Goal: Transaction & Acquisition: Purchase product/service

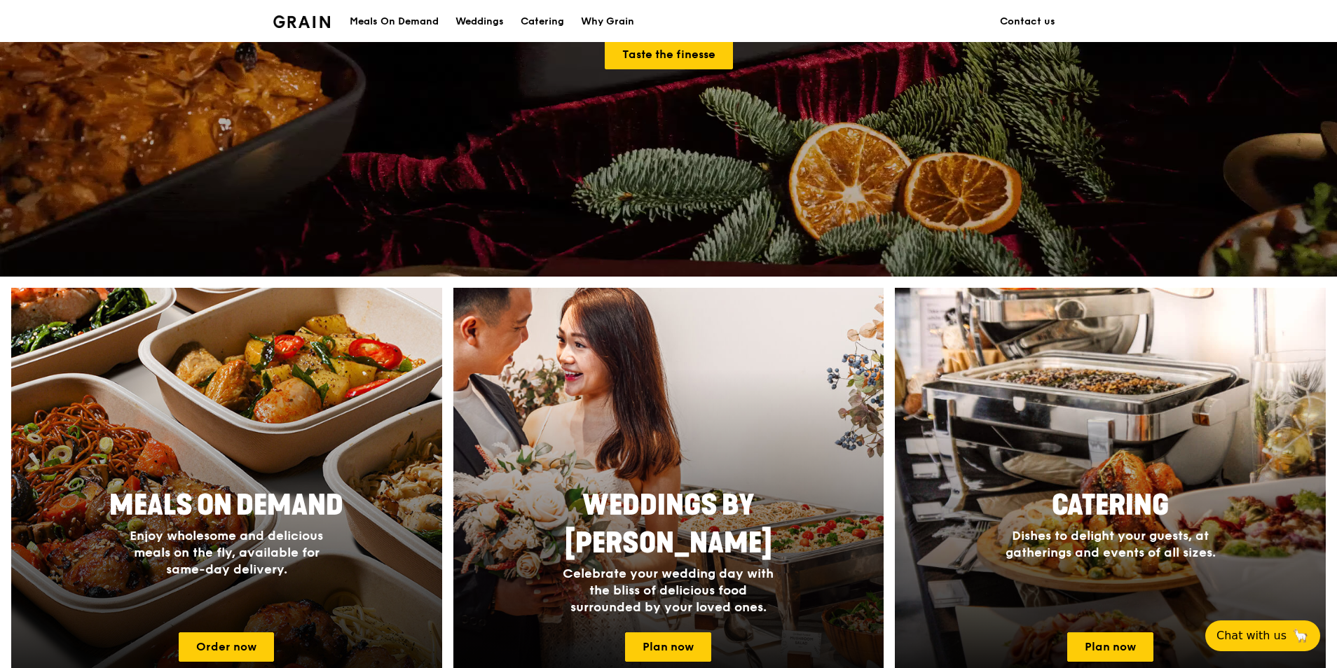
scroll to position [350, 0]
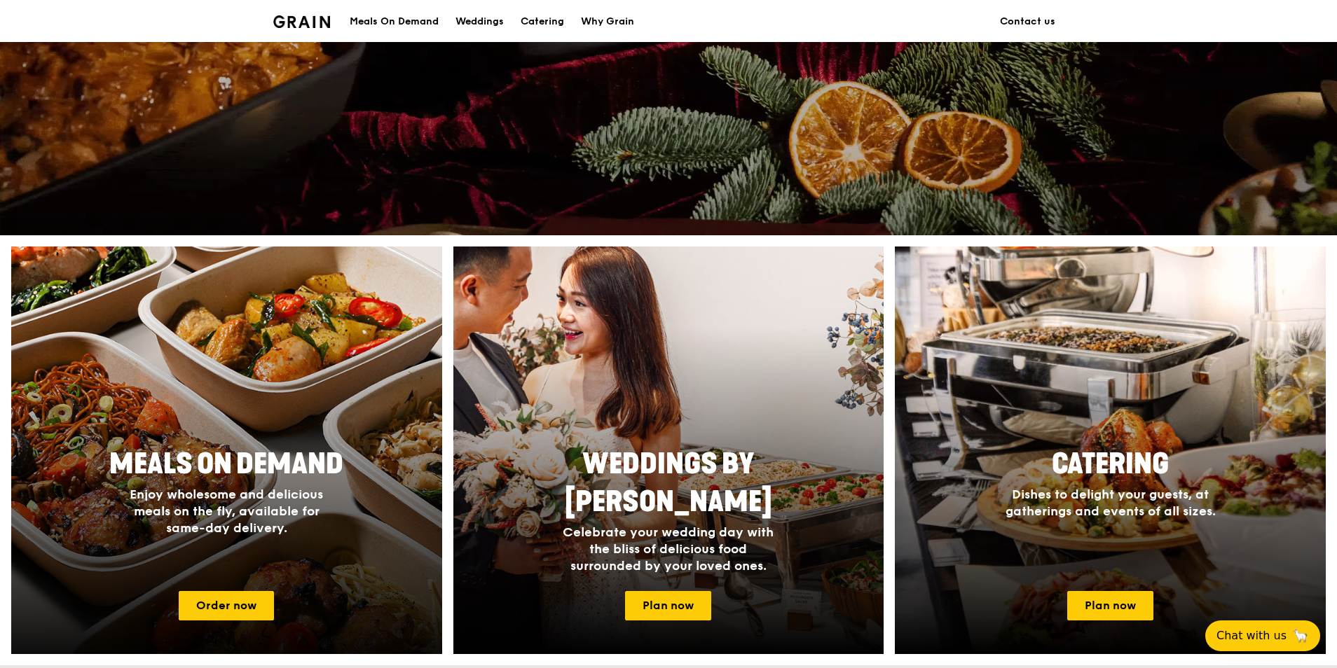
click at [301, 502] on span "Enjoy wholesome and delicious meals on the fly, available for same-day delivery." at bounding box center [226, 511] width 193 height 49
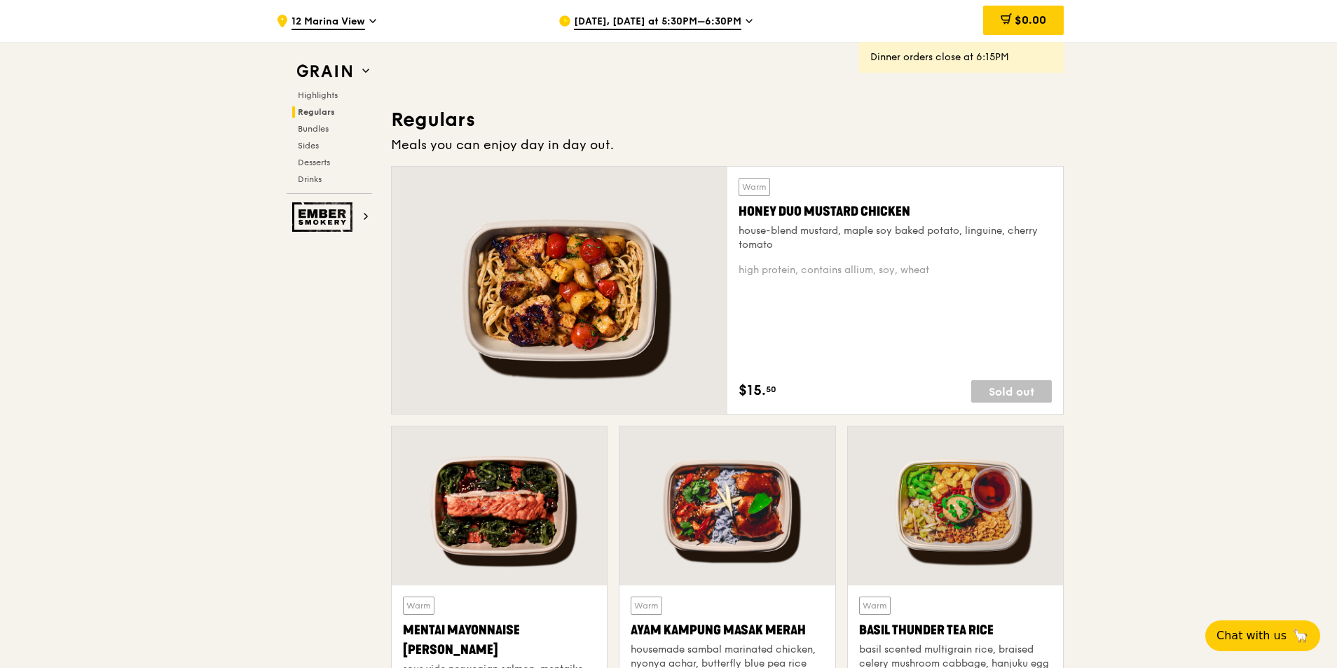
scroll to position [841, 0]
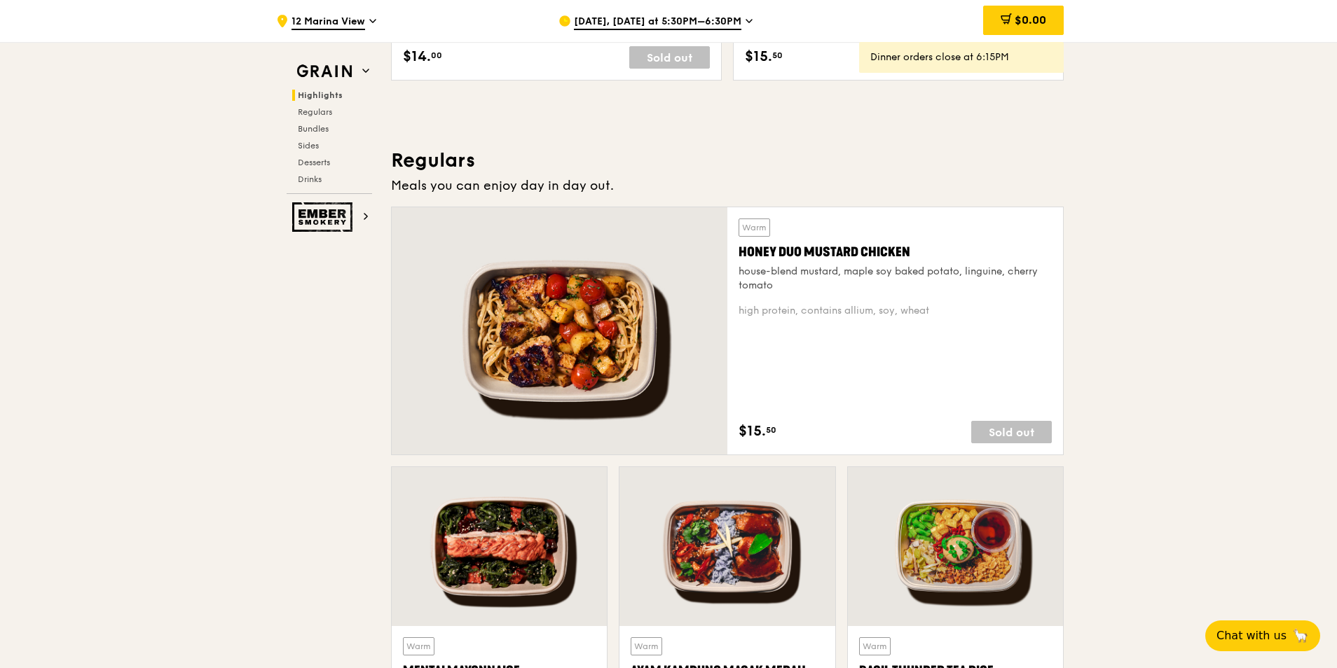
click at [672, 24] on span "[DATE], [DATE] at 5:30PM–6:30PM" at bounding box center [657, 22] width 167 height 15
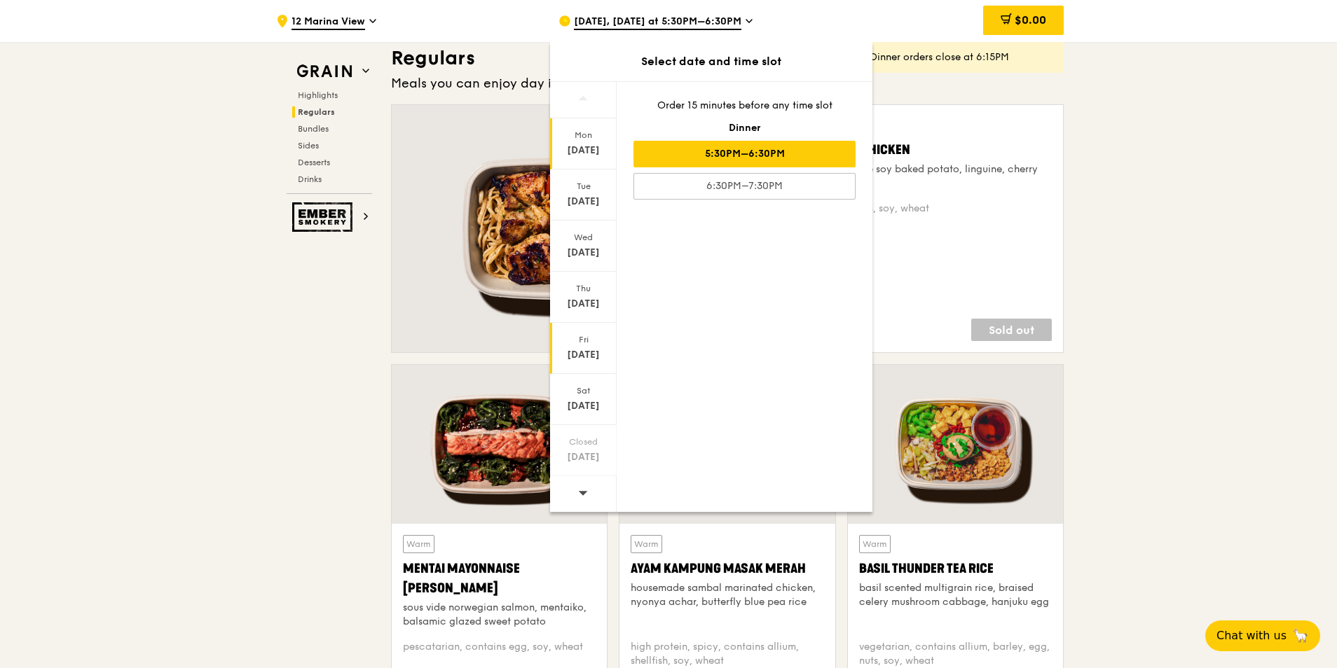
scroll to position [1191, 0]
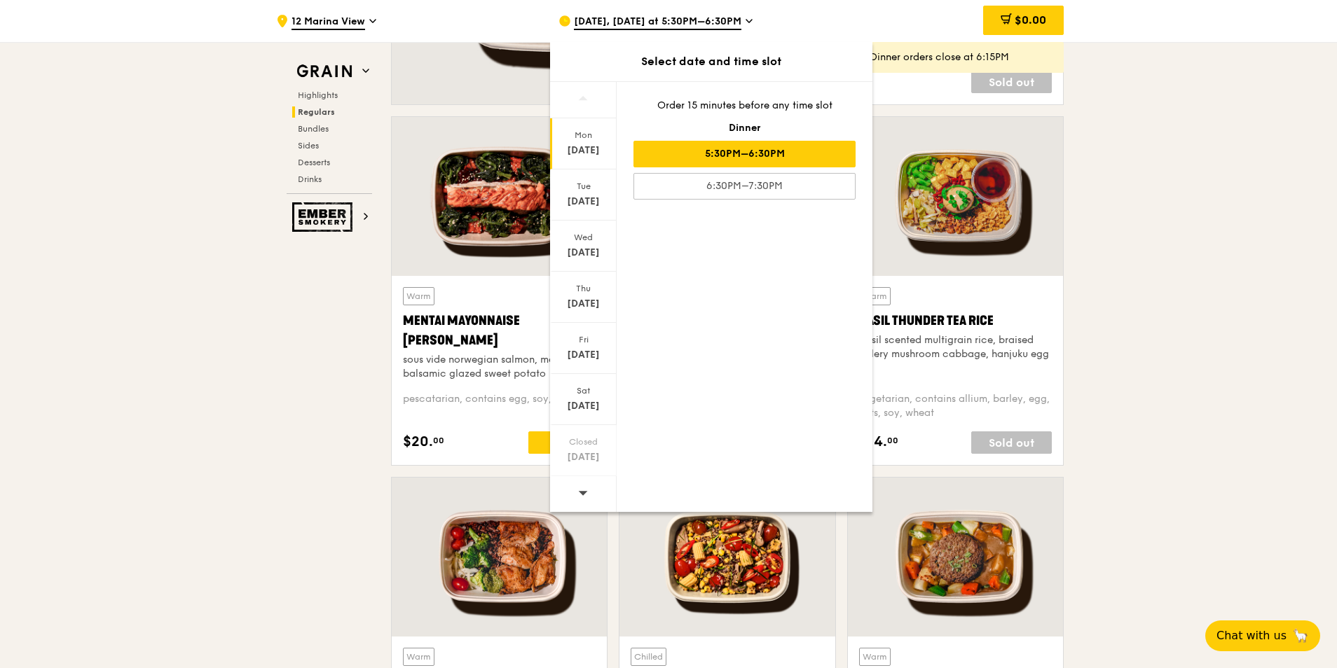
click at [579, 491] on icon at bounding box center [583, 493] width 10 height 11
click at [586, 298] on div "[DATE]" at bounding box center [583, 304] width 62 height 14
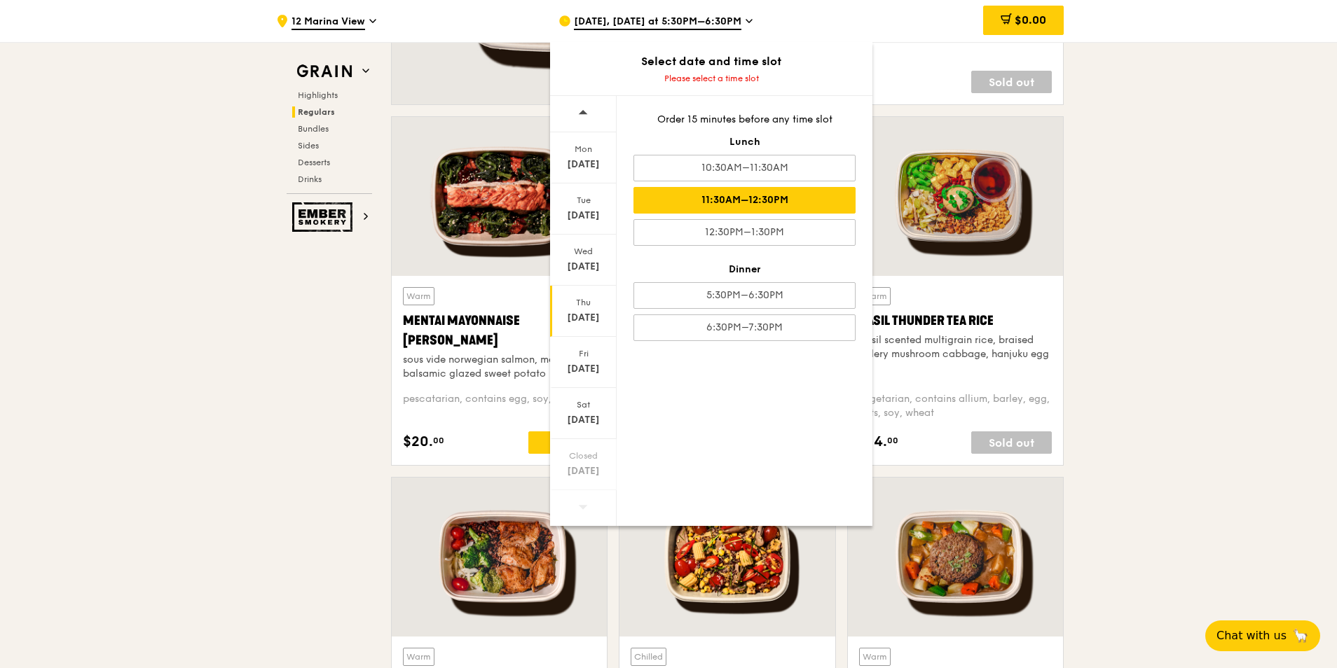
click at [757, 198] on div "11:30AM–12:30PM" at bounding box center [744, 200] width 222 height 27
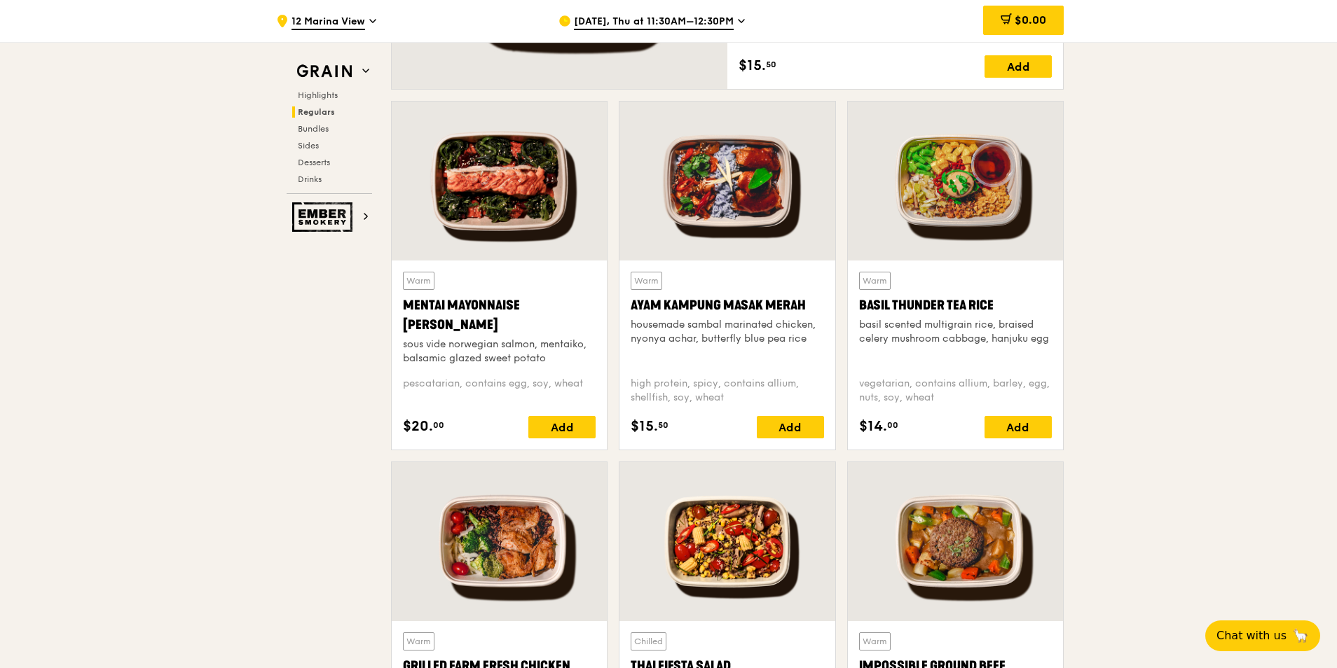
scroll to position [1331, 0]
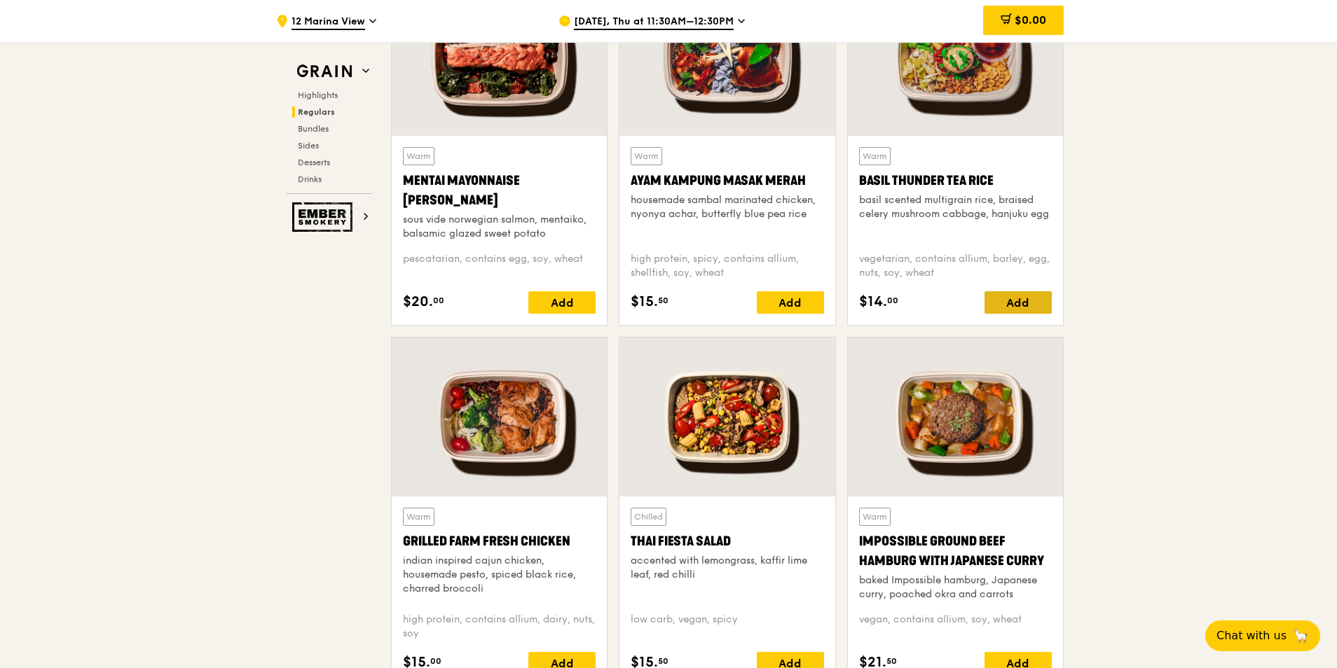
click at [1027, 304] on div "Add" at bounding box center [1017, 302] width 67 height 22
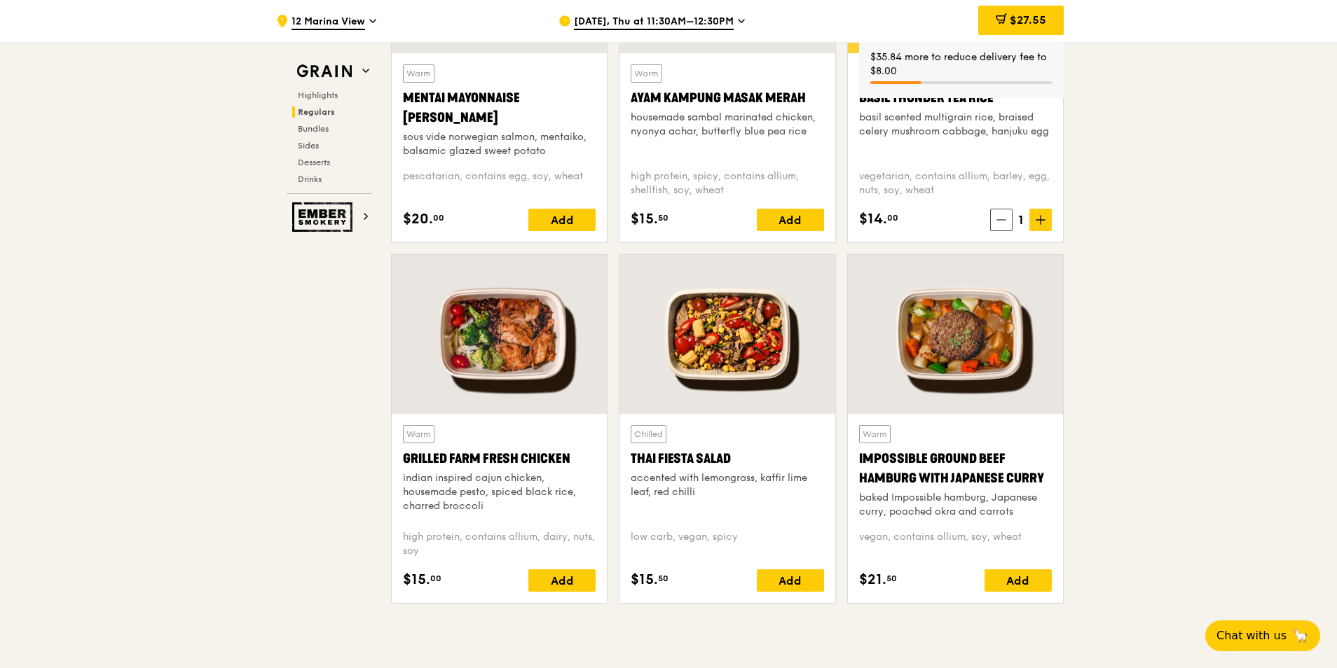
scroll to position [1541, 0]
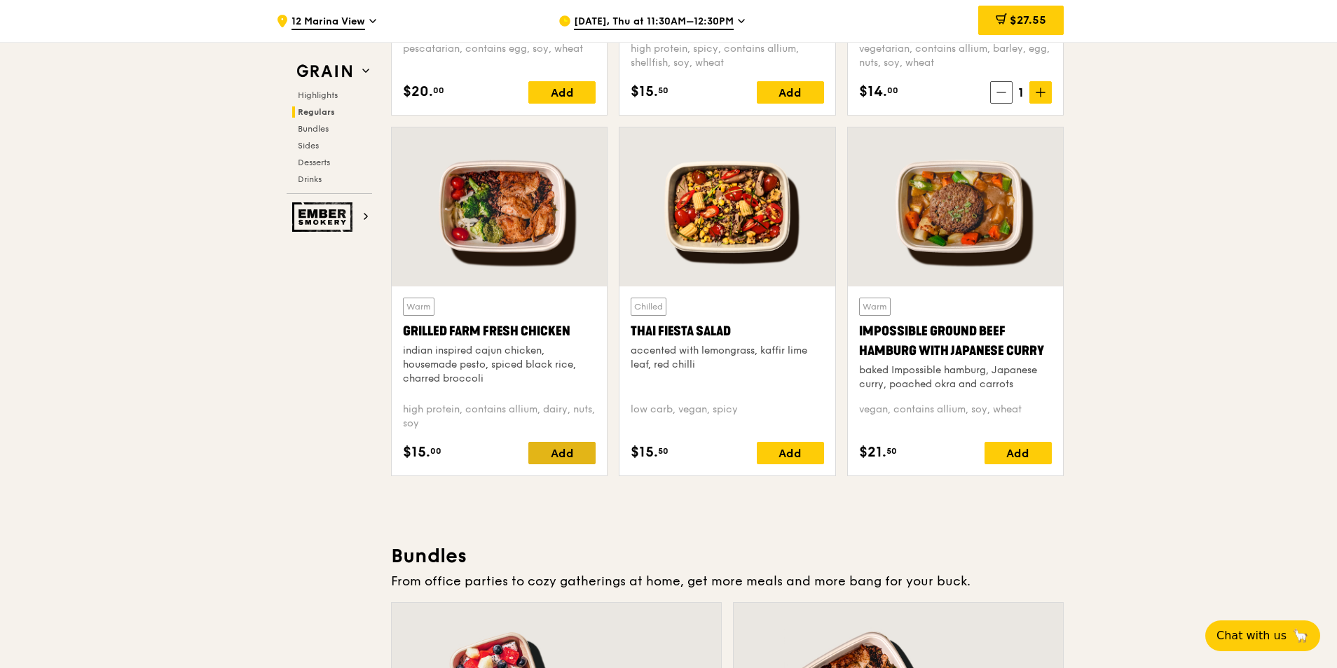
click at [552, 455] on div "Add" at bounding box center [561, 453] width 67 height 22
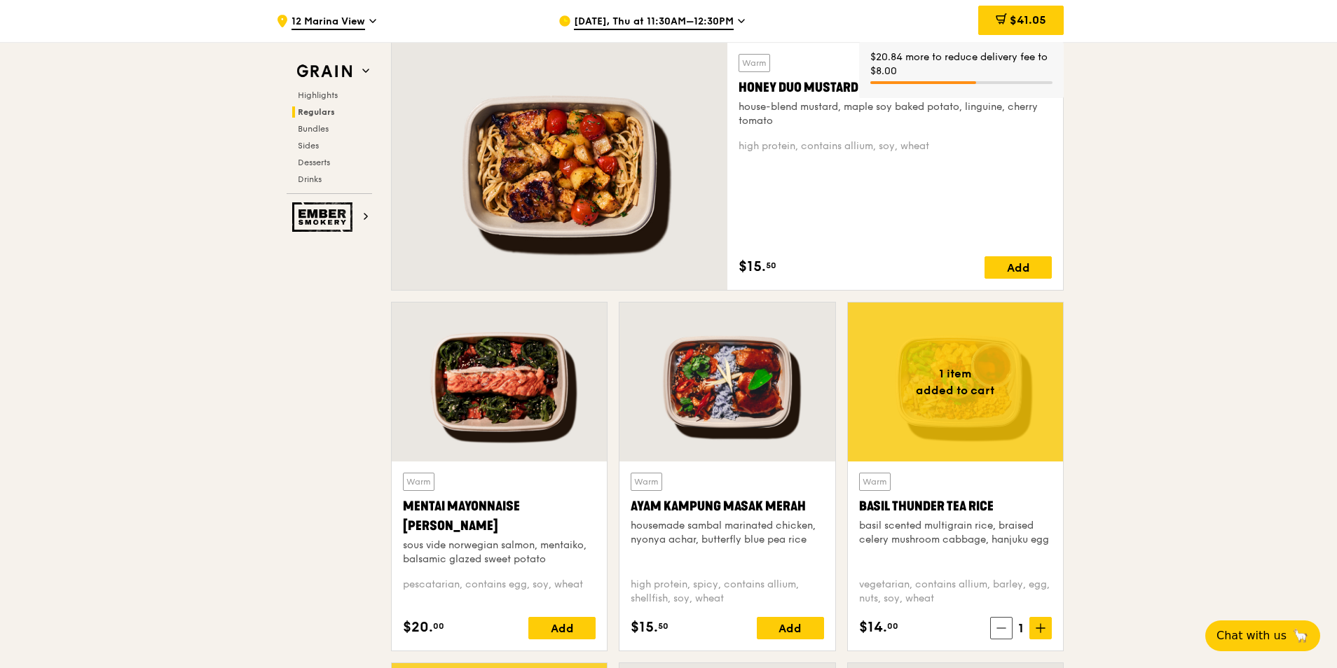
scroll to position [981, 0]
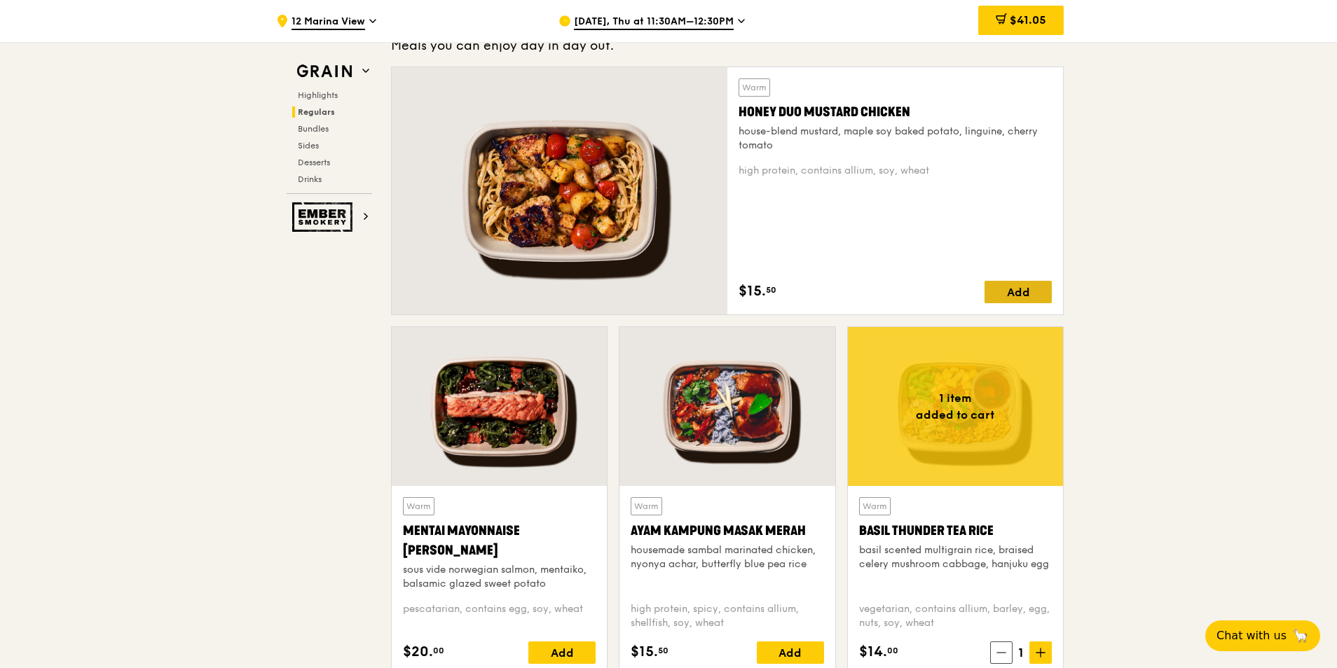
click at [1009, 287] on div "Add" at bounding box center [1017, 292] width 67 height 22
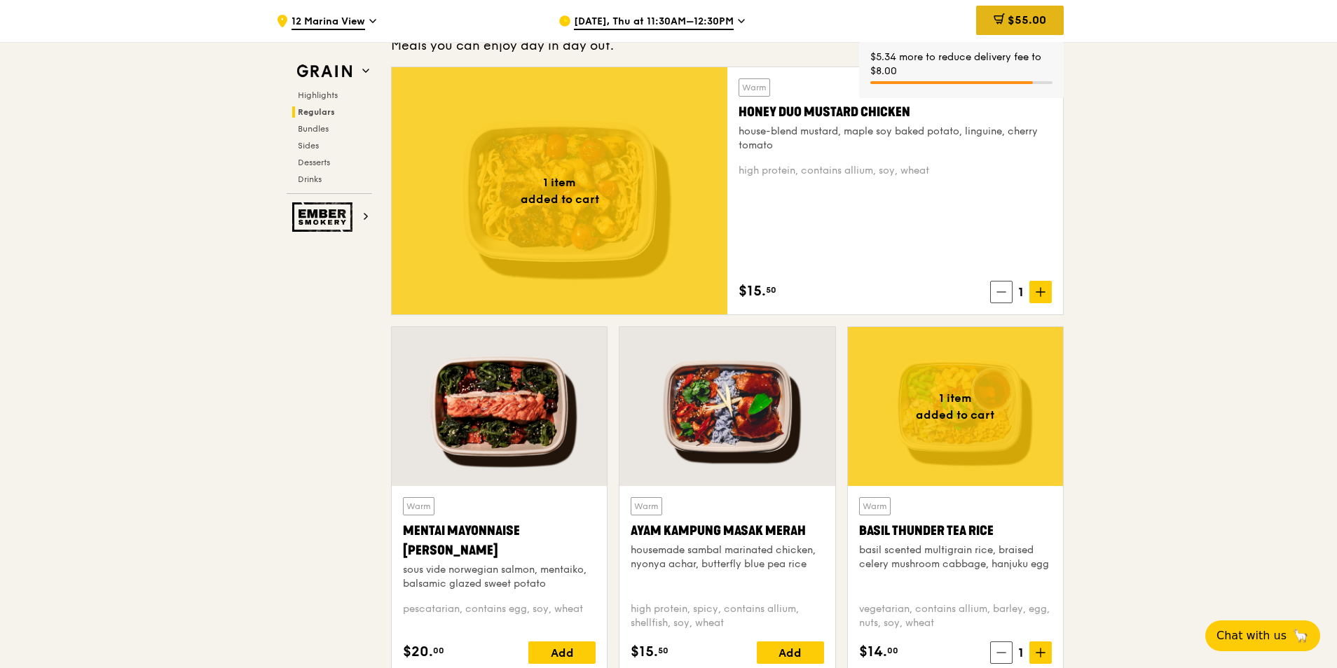
click at [1012, 27] on div "$55.00" at bounding box center [1020, 20] width 88 height 29
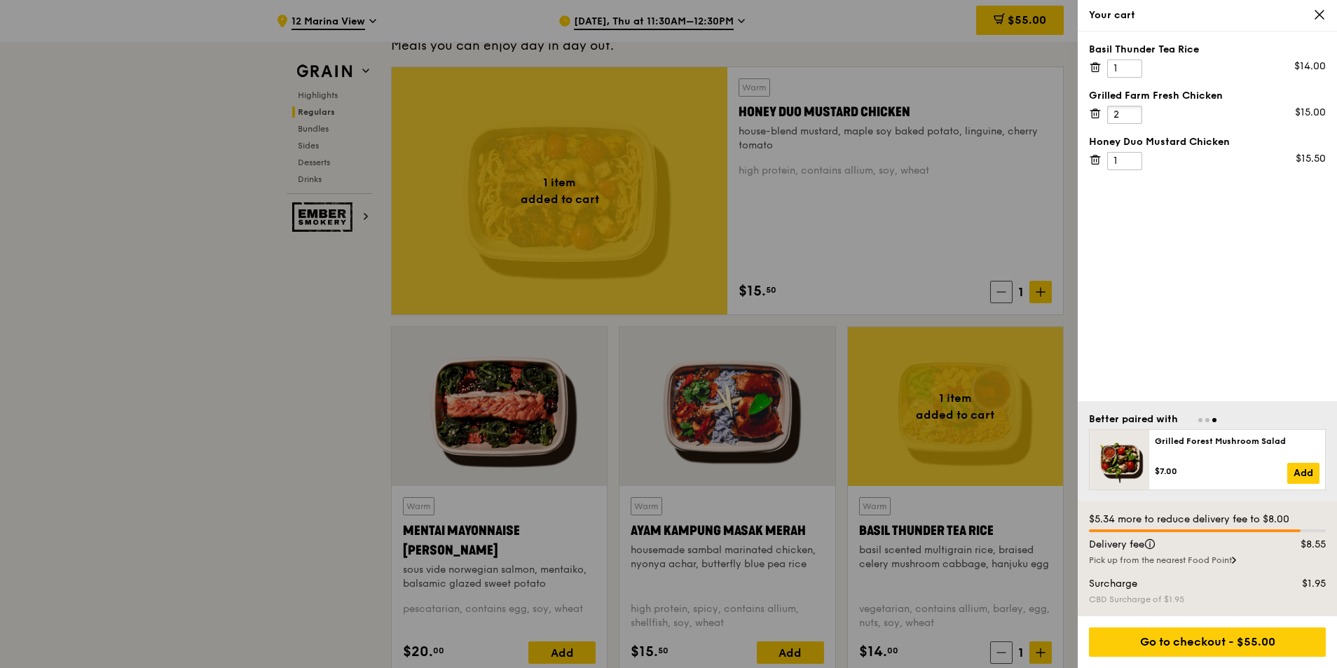
click at [1126, 110] on input "2" at bounding box center [1124, 115] width 35 height 18
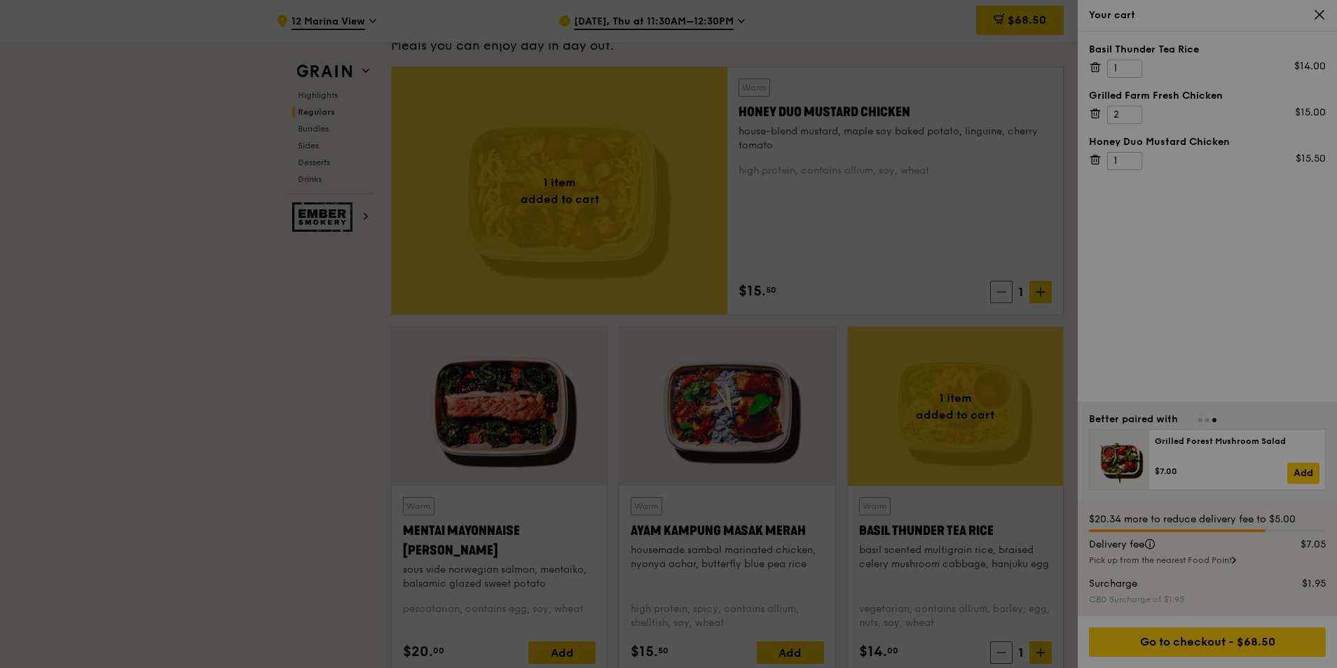
click at [1128, 110] on div at bounding box center [668, 334] width 1337 height 668
click at [1129, 110] on input "3" at bounding box center [1124, 115] width 35 height 18
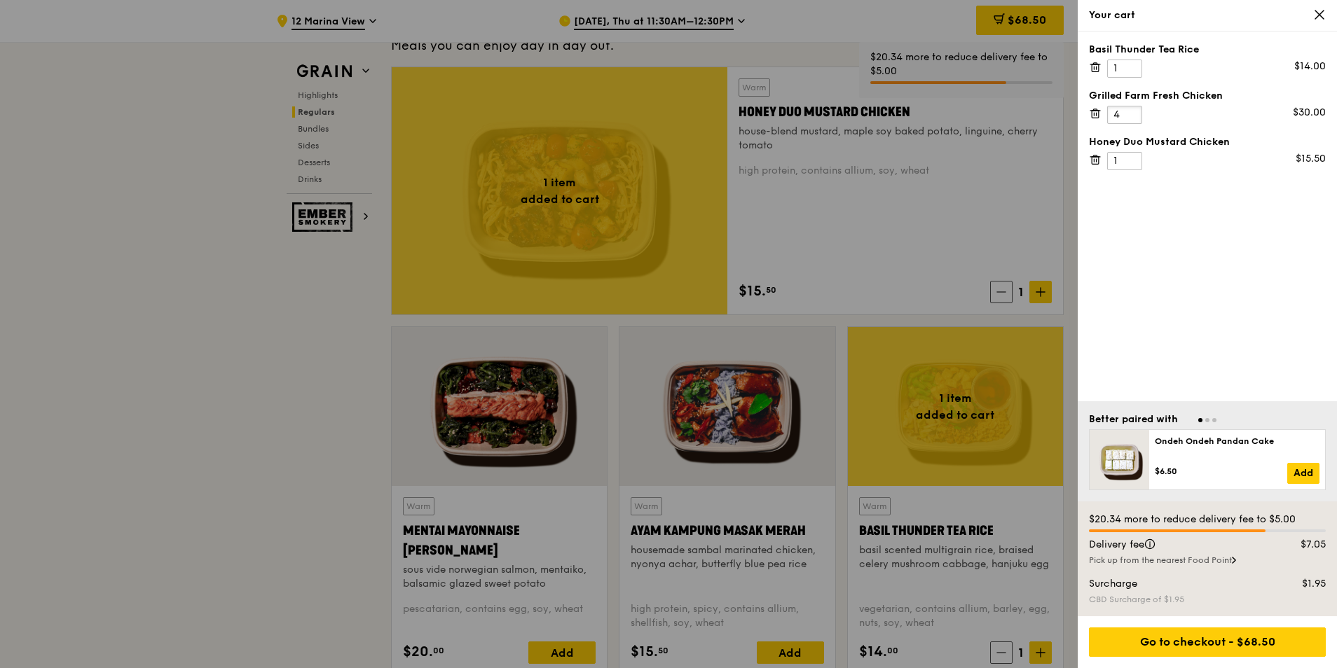
click at [1129, 110] on input "4" at bounding box center [1124, 115] width 35 height 18
click at [1129, 110] on input "5" at bounding box center [1124, 115] width 35 height 18
click at [1129, 110] on input "6" at bounding box center [1124, 115] width 35 height 18
click at [1129, 110] on input "7" at bounding box center [1124, 115] width 35 height 18
click at [1129, 110] on input "8" at bounding box center [1124, 115] width 35 height 18
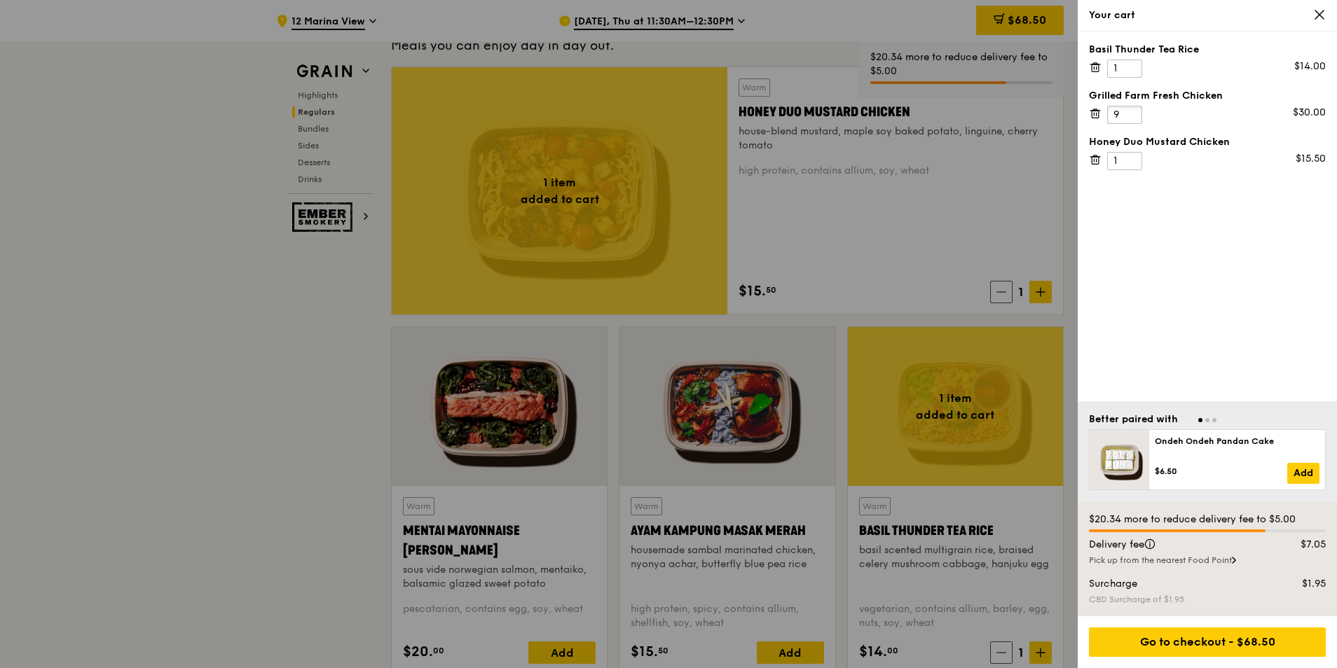
type input "9"
click at [1129, 110] on input "9" at bounding box center [1124, 115] width 35 height 18
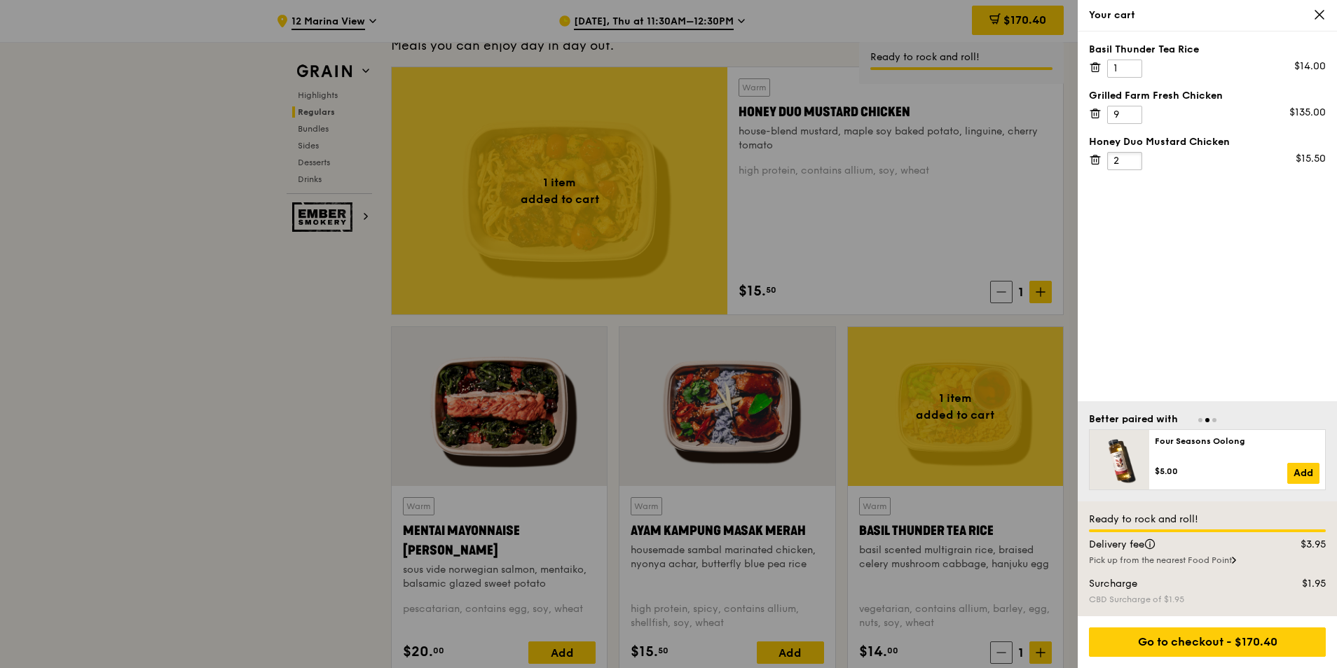
click at [1132, 156] on input "2" at bounding box center [1124, 161] width 35 height 18
click at [1132, 156] on input "3" at bounding box center [1124, 161] width 35 height 18
click at [1132, 156] on input "4" at bounding box center [1124, 161] width 35 height 18
click at [1132, 156] on input "5" at bounding box center [1124, 161] width 35 height 18
click at [1132, 156] on input "6" at bounding box center [1124, 161] width 35 height 18
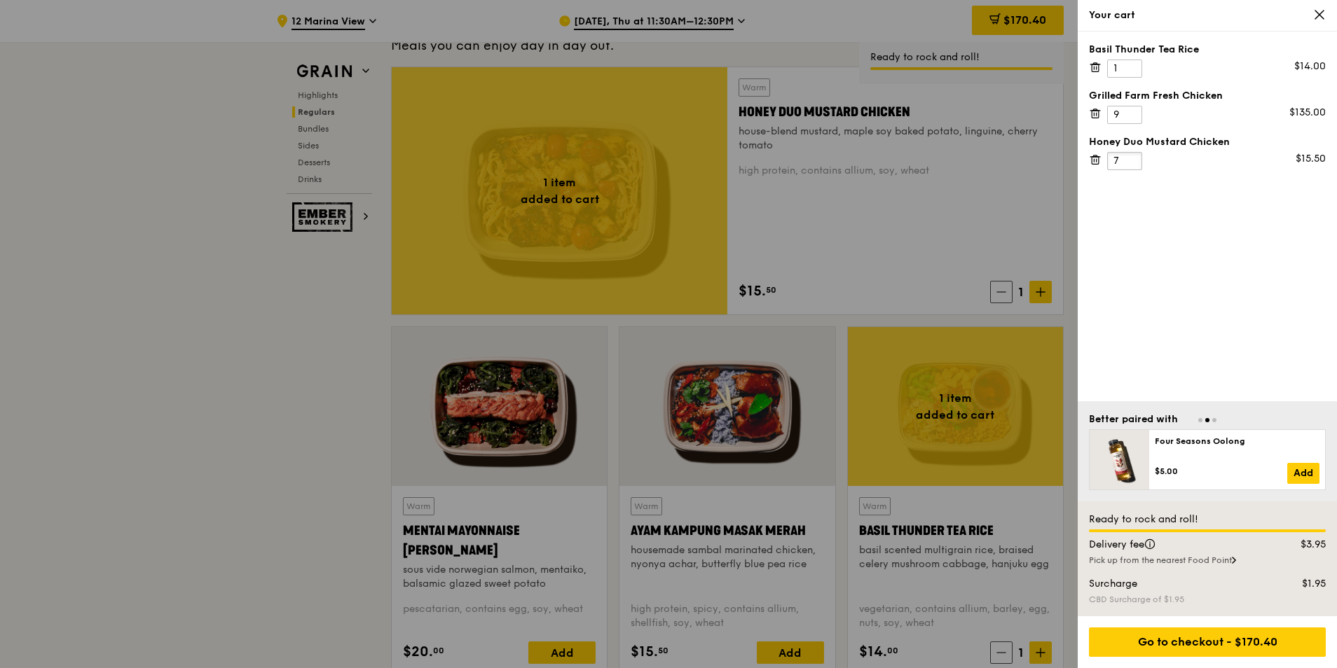
click at [1132, 156] on input "7" at bounding box center [1124, 161] width 35 height 18
click at [1132, 156] on input "8" at bounding box center [1124, 161] width 35 height 18
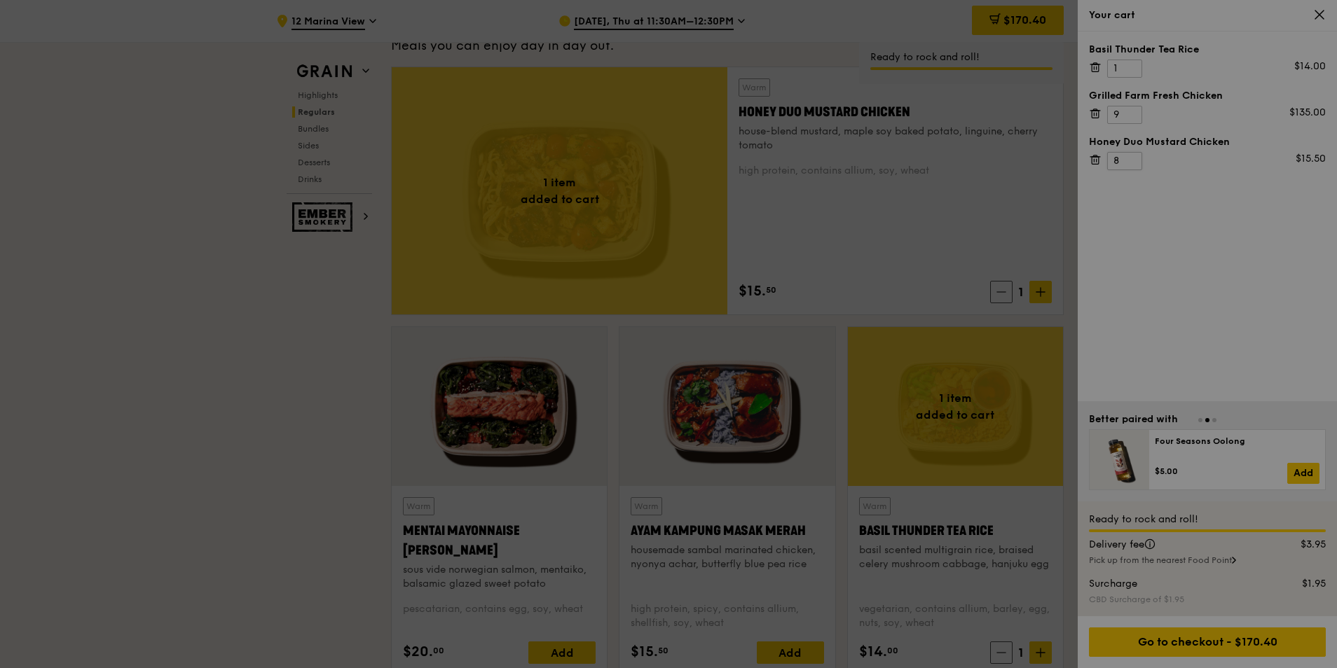
click at [1132, 156] on div at bounding box center [668, 334] width 1337 height 668
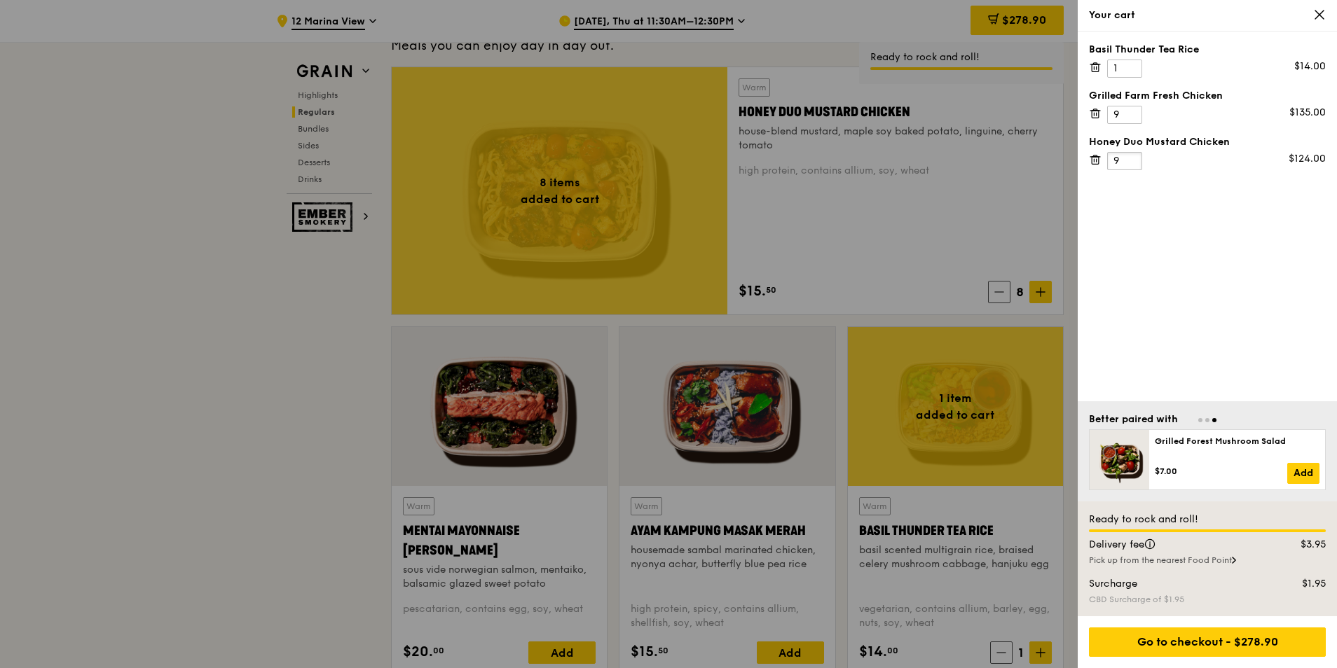
type input "9"
click at [1130, 156] on input "9" at bounding box center [1124, 161] width 35 height 18
click at [1179, 287] on div "Basil Thunder Tea Rice 1 $14.00 Grilled Farm Fresh Chicken 9 $135.00 Honey Duo …" at bounding box center [1207, 217] width 259 height 370
click at [1235, 563] on icon at bounding box center [1233, 561] width 3 height 6
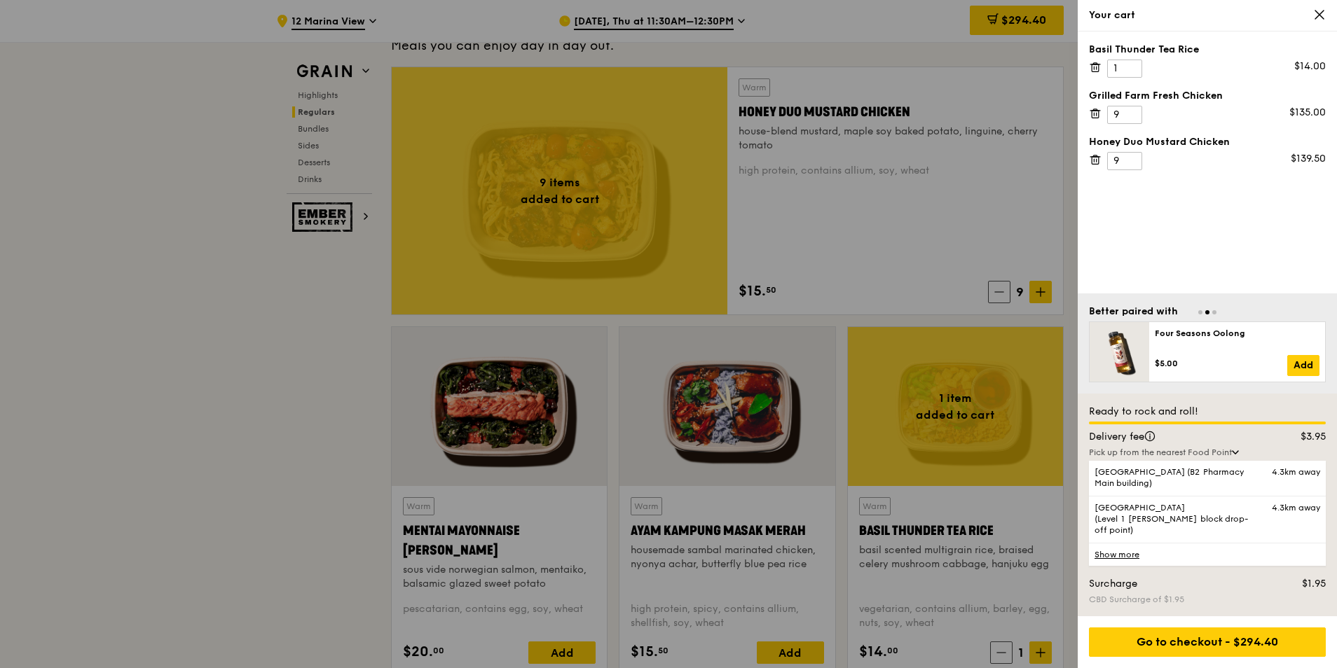
click at [1125, 557] on link "Show more" at bounding box center [1207, 554] width 237 height 23
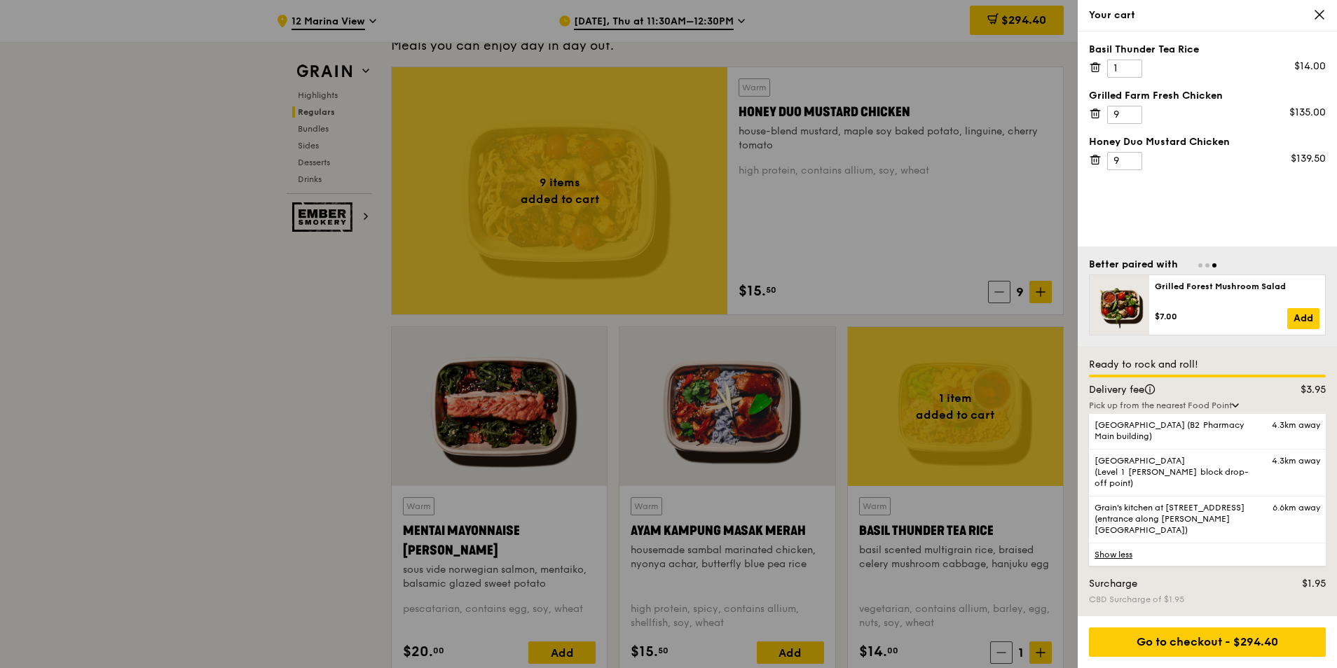
drag, startPoint x: 1153, startPoint y: 206, endPoint x: 1151, endPoint y: 198, distance: 8.2
click at [1151, 207] on div "Basil Thunder Tea Rice 1 $14.00 Grilled Farm Fresh Chicken 9 $135.00 Honey Duo …" at bounding box center [1207, 139] width 259 height 215
click at [1312, 13] on div "Your cart" at bounding box center [1207, 15] width 237 height 14
click at [1324, 15] on icon at bounding box center [1319, 14] width 13 height 13
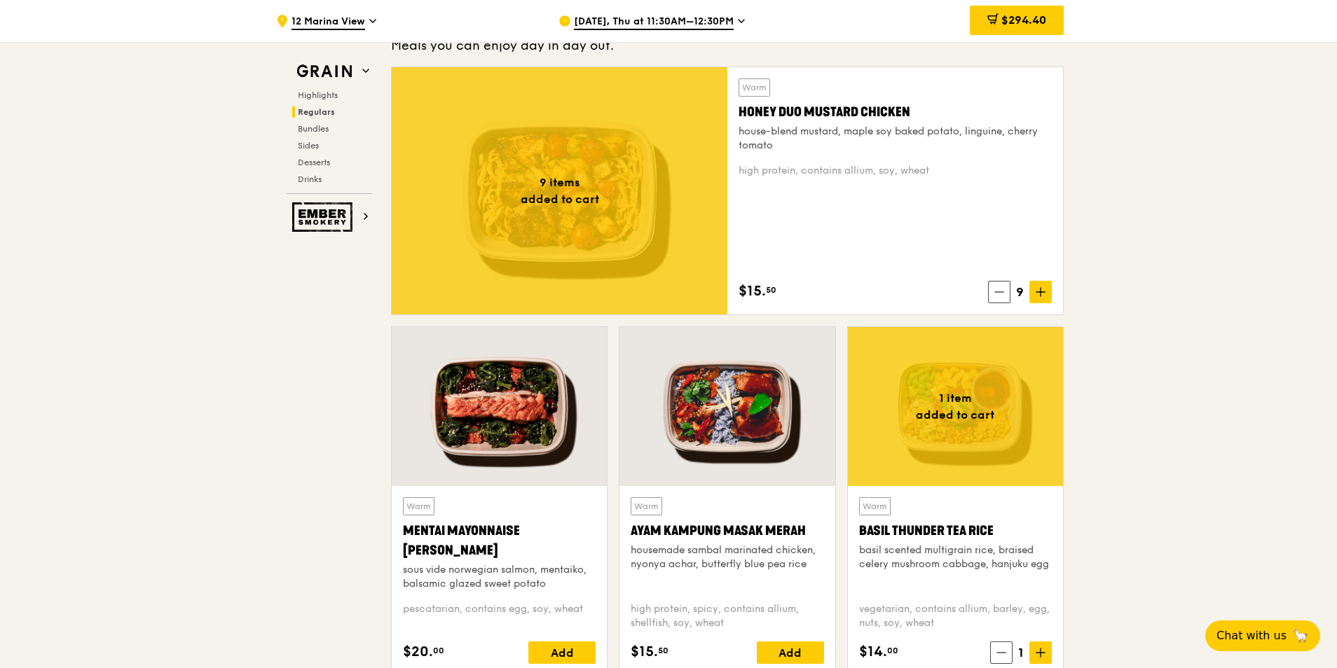
click at [842, 208] on div "Warm Honey Duo Mustard Chicken house-blend mustard, maple soy baked potato, lin…" at bounding box center [895, 190] width 313 height 225
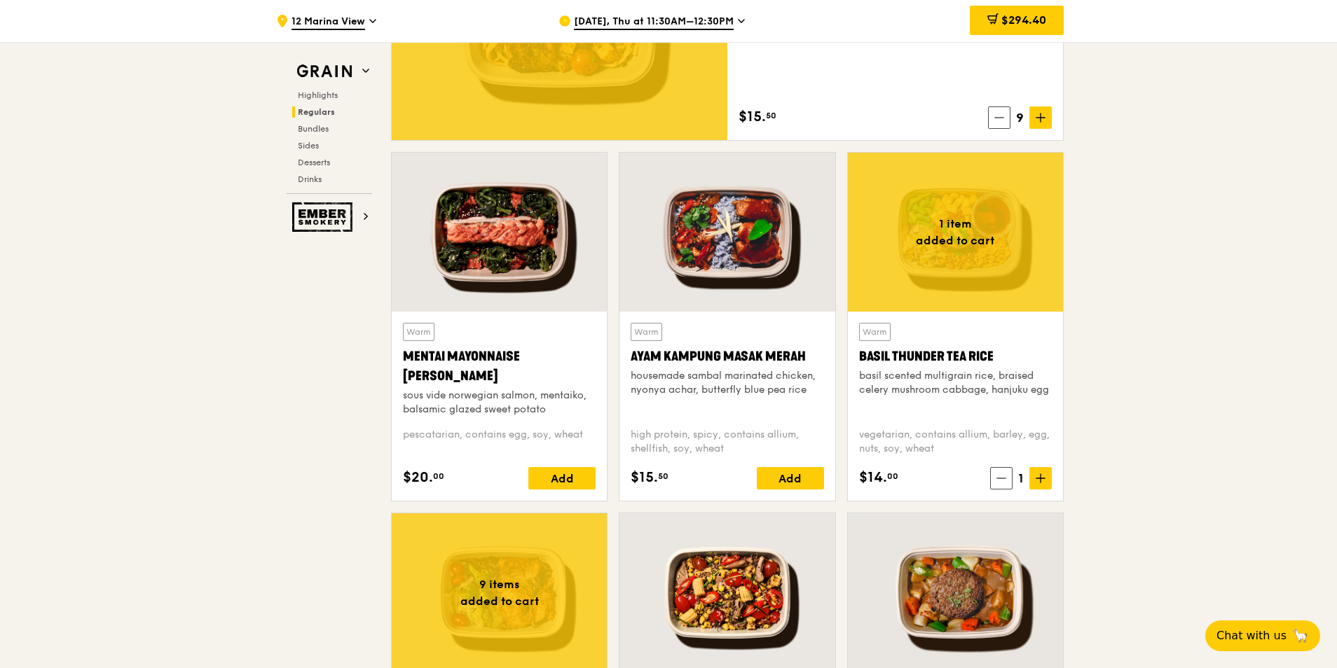
scroll to position [1401, 0]
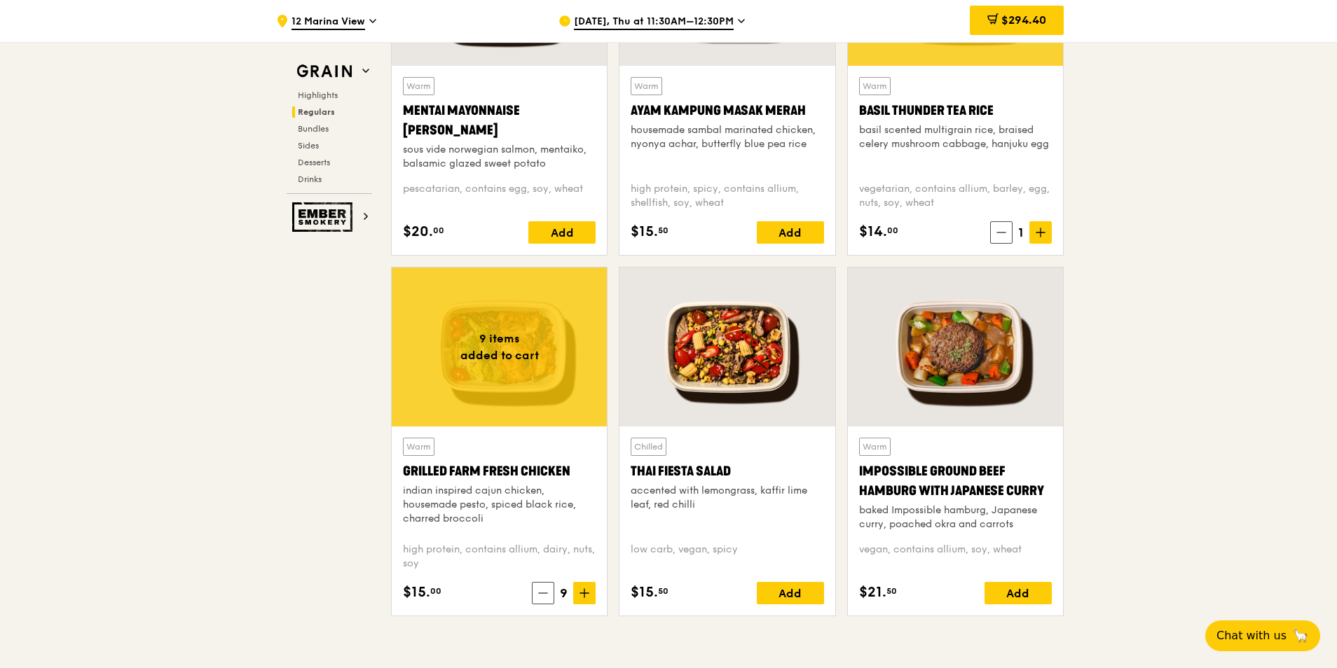
click at [643, 22] on span "[DATE], Thu at 11:30AM–12:30PM" at bounding box center [654, 22] width 160 height 15
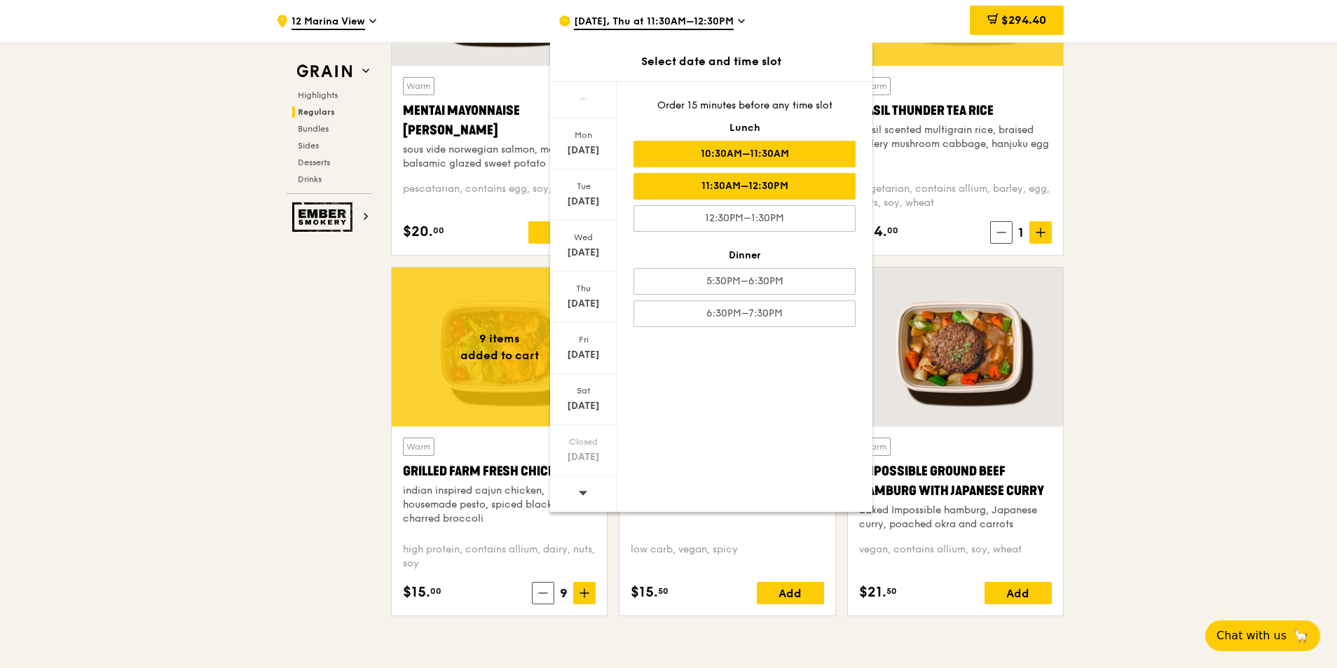
click at [709, 157] on div "10:30AM–11:30AM" at bounding box center [744, 154] width 222 height 27
